Goal: Check status: Check status

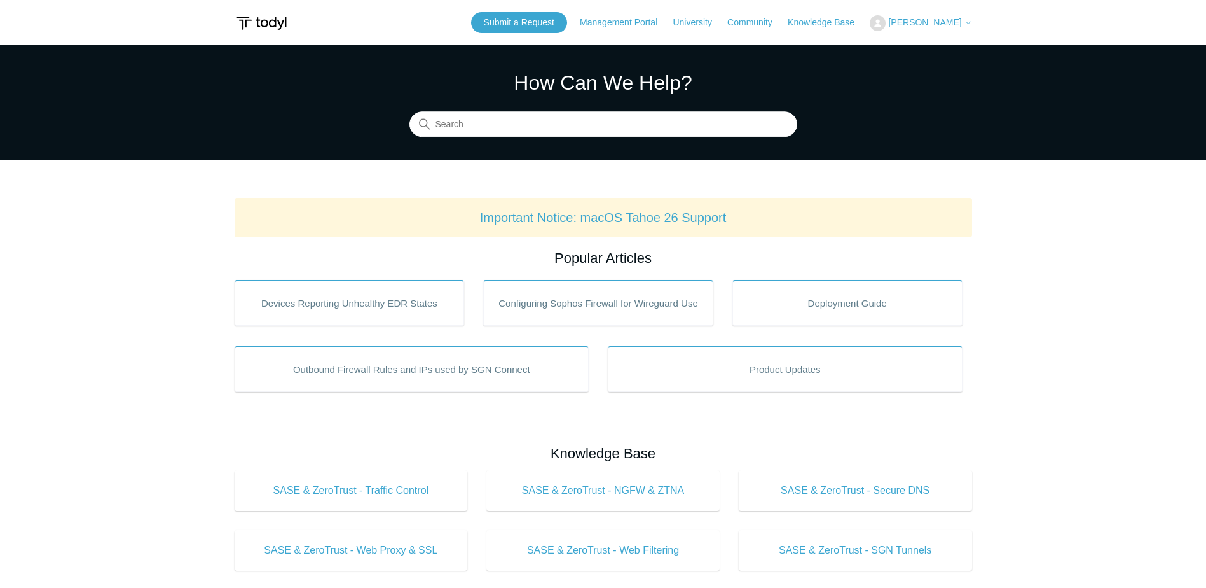
click at [927, 21] on span "[PERSON_NAME]" at bounding box center [924, 22] width 73 height 10
click at [929, 55] on link "My Support Requests" at bounding box center [932, 50] width 124 height 22
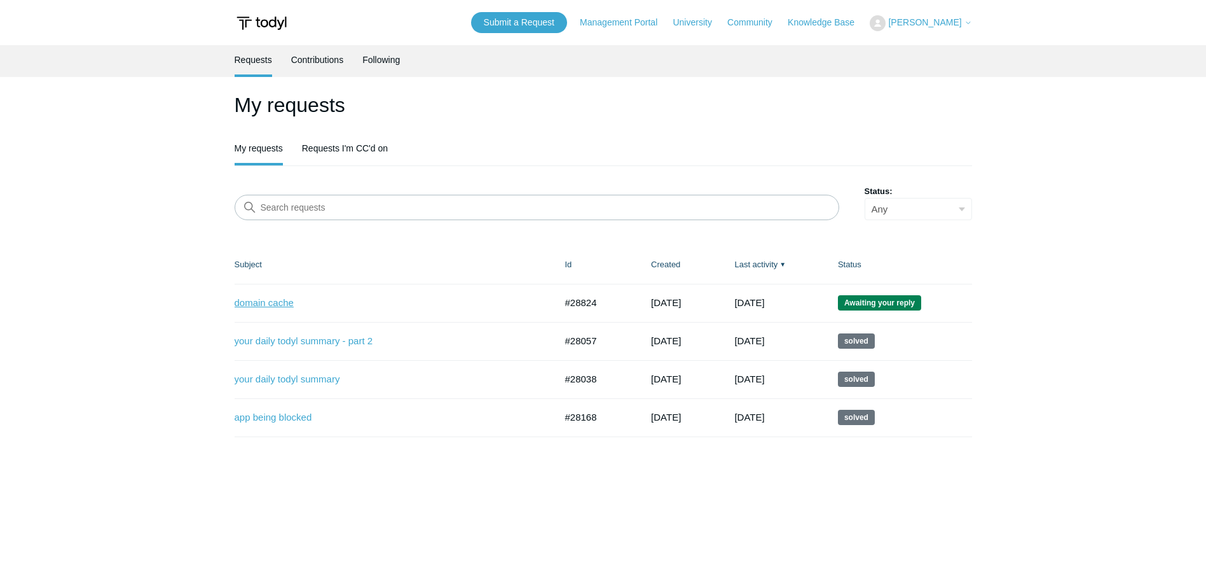
click at [275, 308] on link "domain cache" at bounding box center [386, 303] width 302 height 15
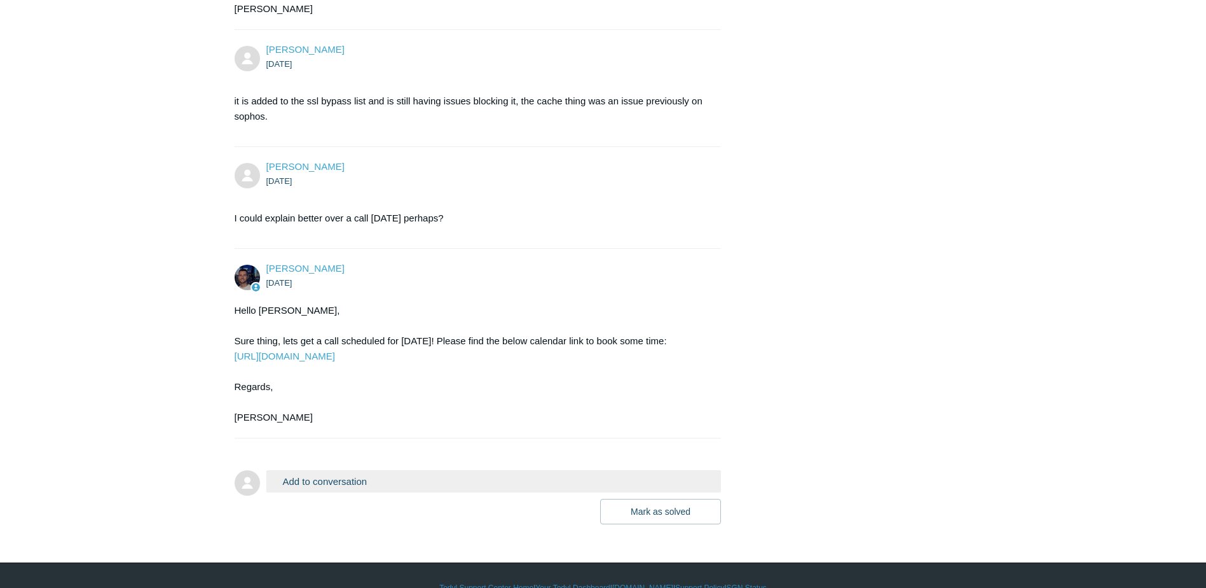
scroll to position [975, 0]
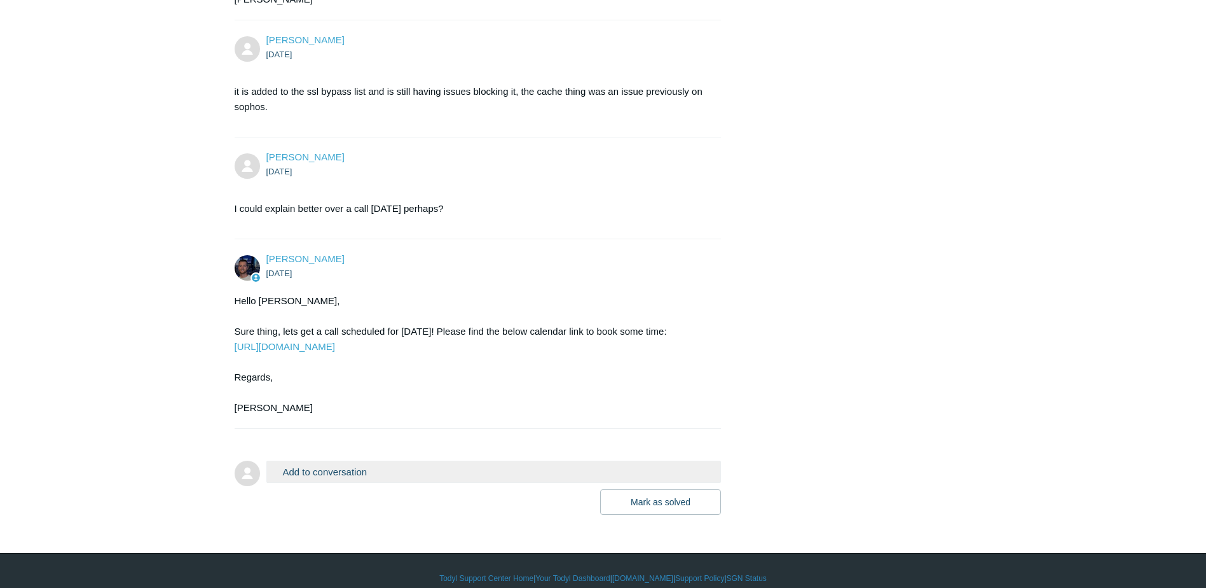
click at [334, 460] on button "Add to conversation" at bounding box center [493, 471] width 455 height 22
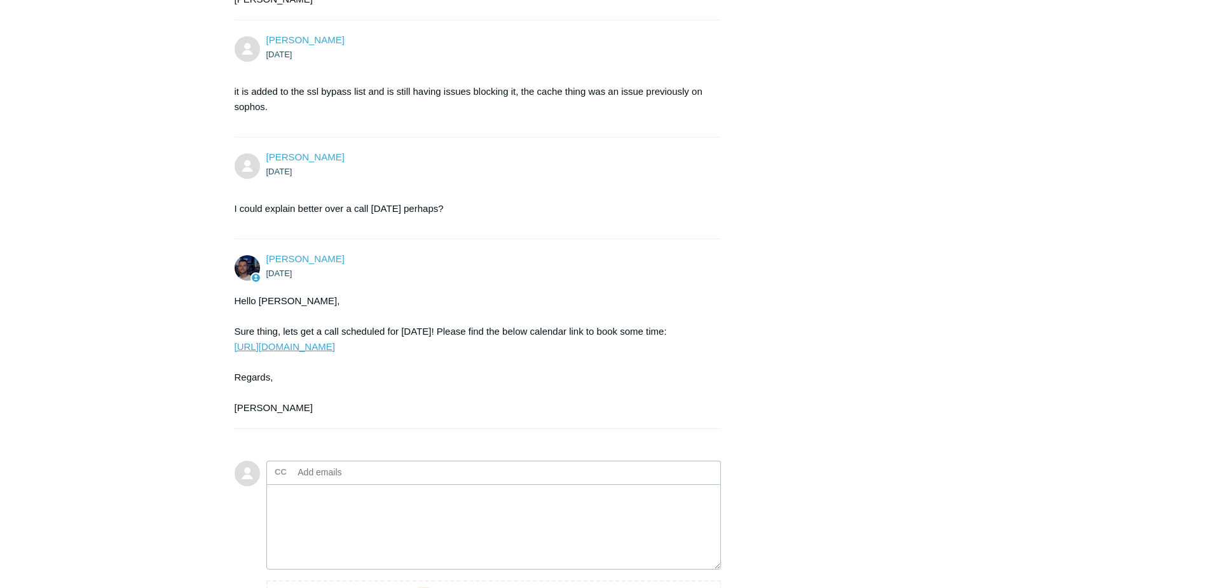
click at [335, 341] on link "https://scheduler.zoom.us/todyl-connor" at bounding box center [285, 346] width 100 height 11
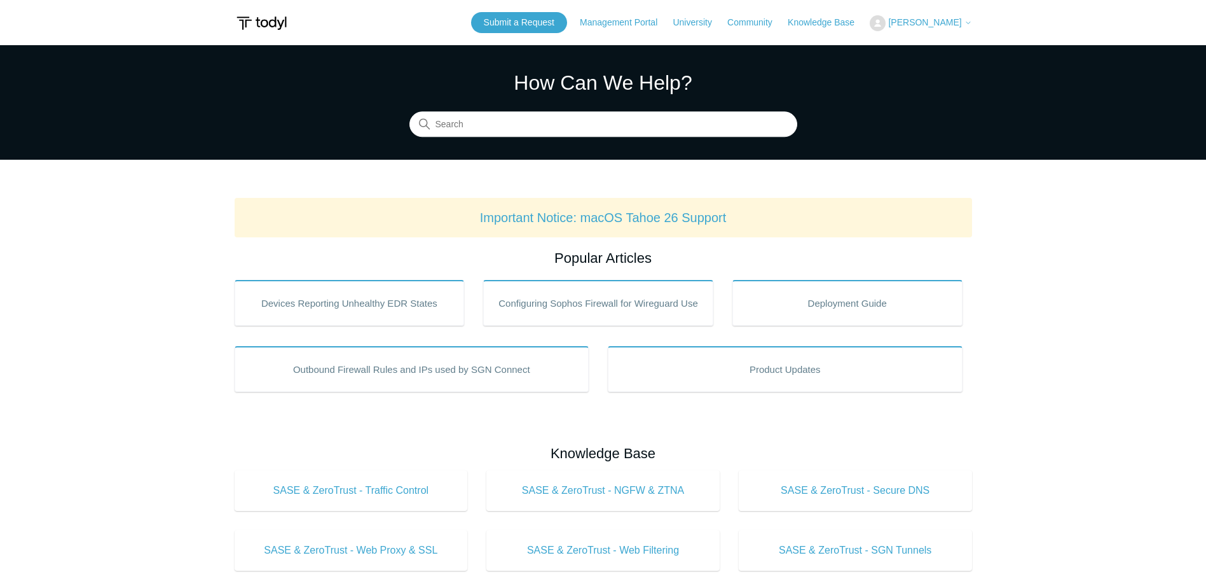
click at [960, 29] on button "[PERSON_NAME]" at bounding box center [921, 23] width 102 height 16
click at [958, 52] on link "My Support Requests" at bounding box center [932, 50] width 124 height 22
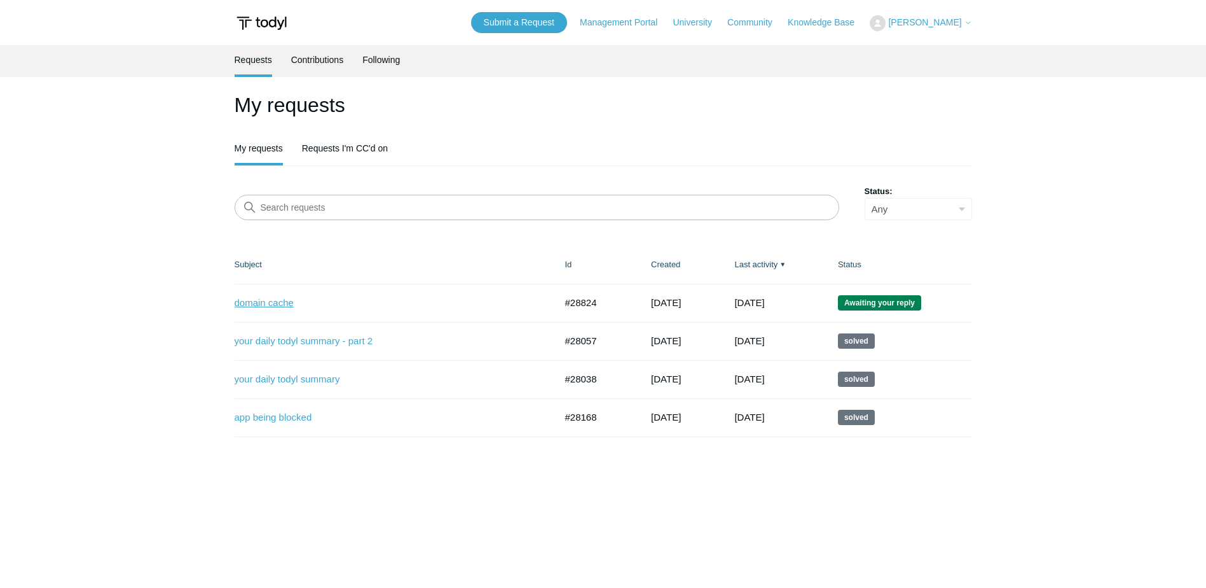
click at [279, 301] on link "domain cache" at bounding box center [386, 303] width 302 height 15
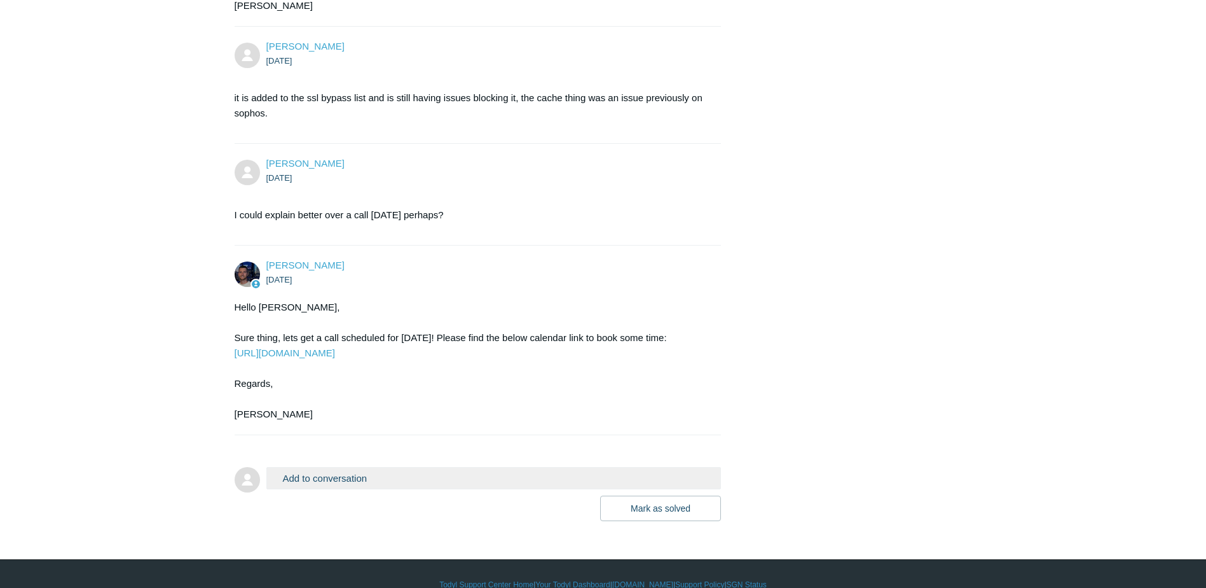
scroll to position [975, 0]
